Goal: Task Accomplishment & Management: Manage account settings

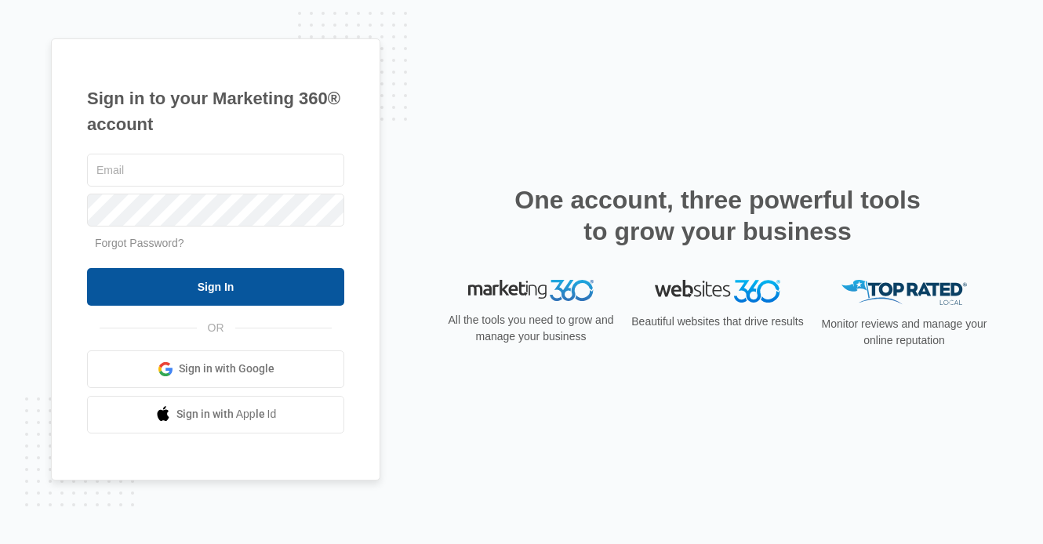
type input "[EMAIL_ADDRESS][DOMAIN_NAME]"
click at [225, 296] on input "Sign In" at bounding box center [215, 287] width 257 height 38
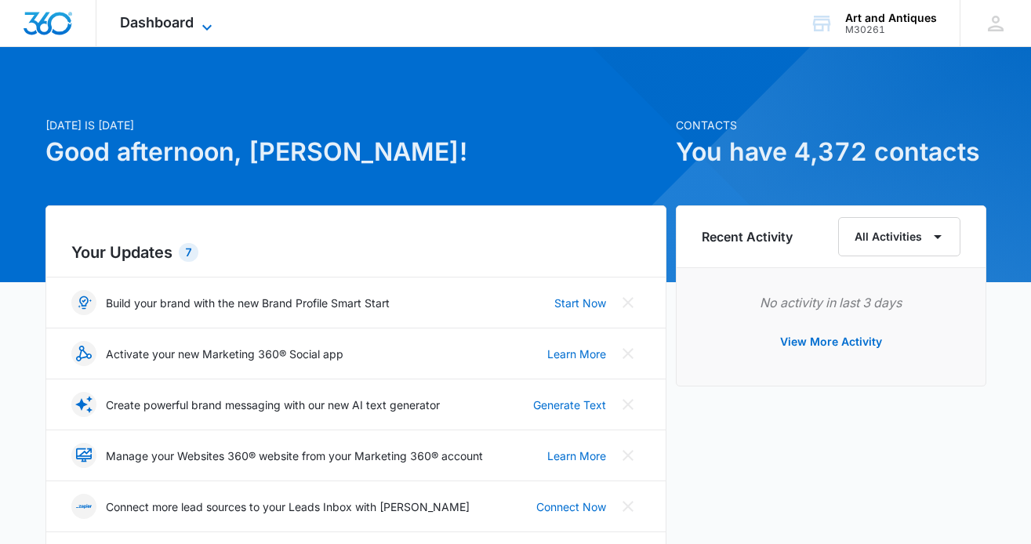
click at [205, 18] on icon at bounding box center [207, 27] width 19 height 19
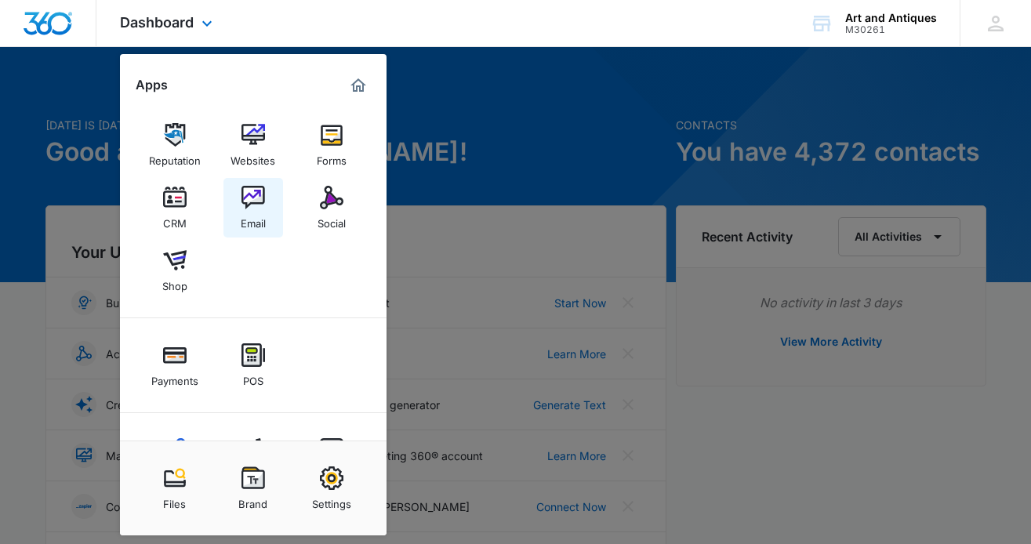
click at [252, 193] on img at bounding box center [253, 198] width 24 height 24
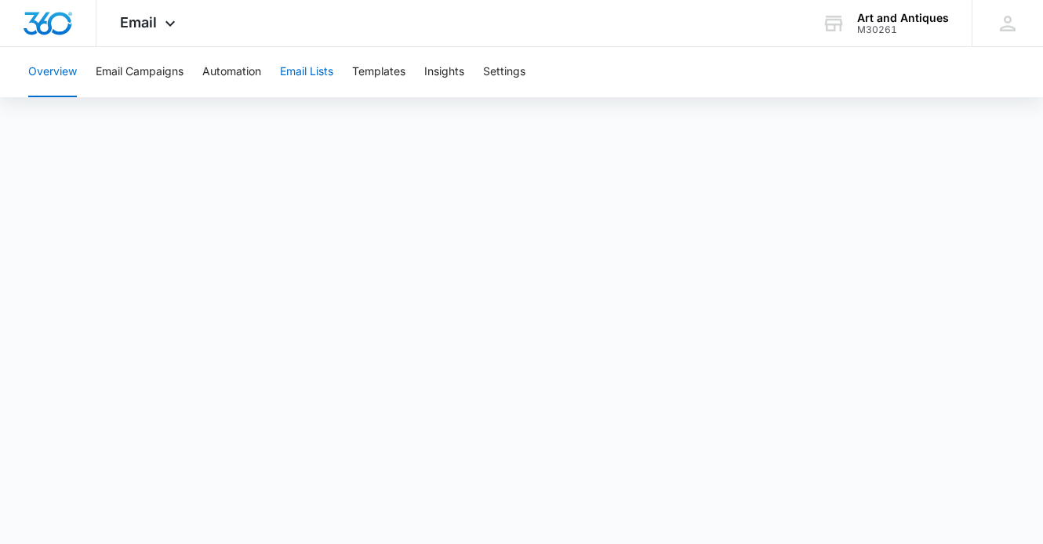
click at [310, 71] on button "Email Lists" at bounding box center [306, 72] width 53 height 50
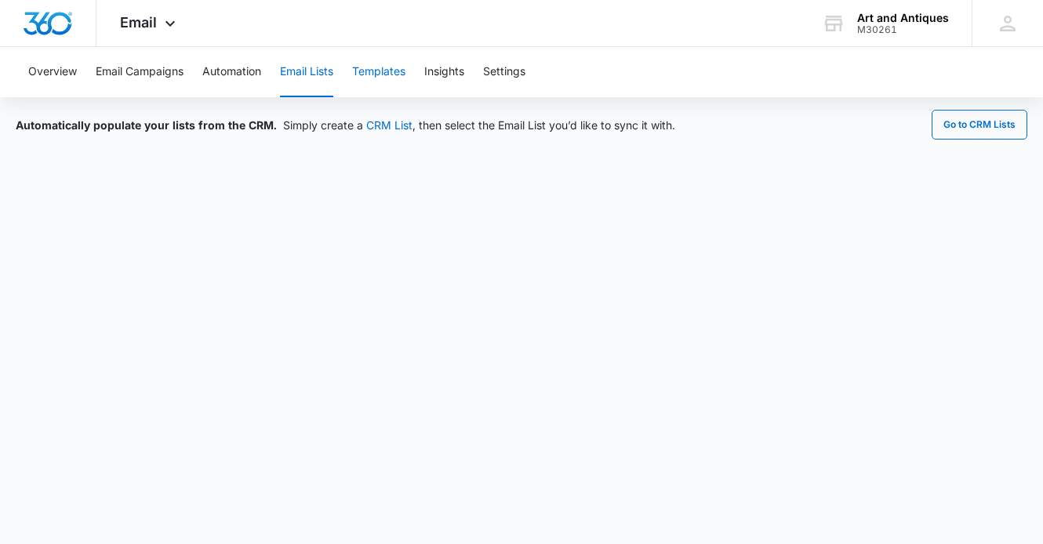
click at [375, 69] on button "Templates" at bounding box center [378, 72] width 53 height 50
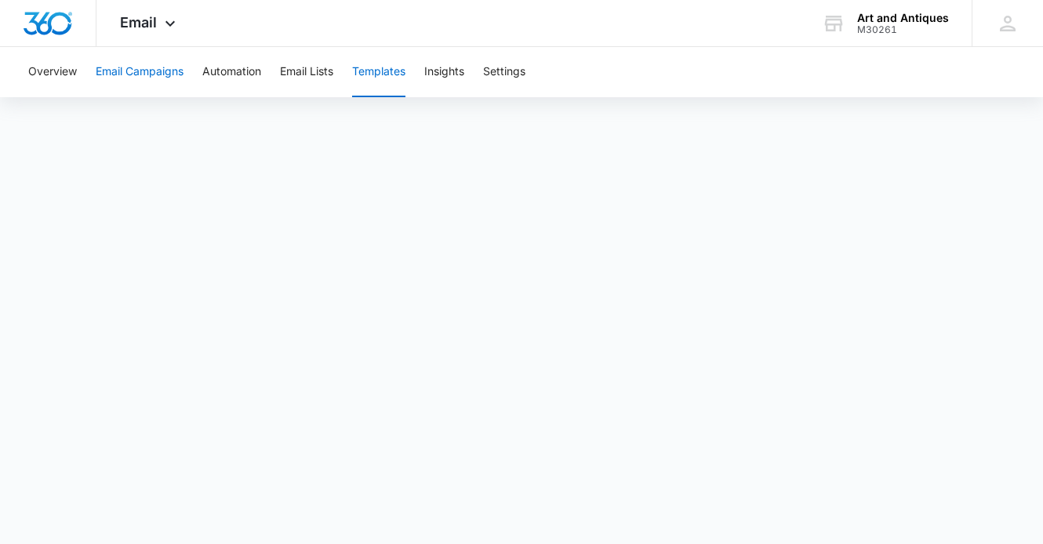
click at [146, 70] on button "Email Campaigns" at bounding box center [140, 72] width 88 height 50
click at [148, 68] on button "Email Campaigns" at bounding box center [140, 72] width 88 height 50
click at [366, 72] on button "Templates" at bounding box center [378, 72] width 53 height 50
click at [141, 70] on button "Email Campaigns" at bounding box center [140, 72] width 88 height 50
